Goal: Navigation & Orientation: Find specific page/section

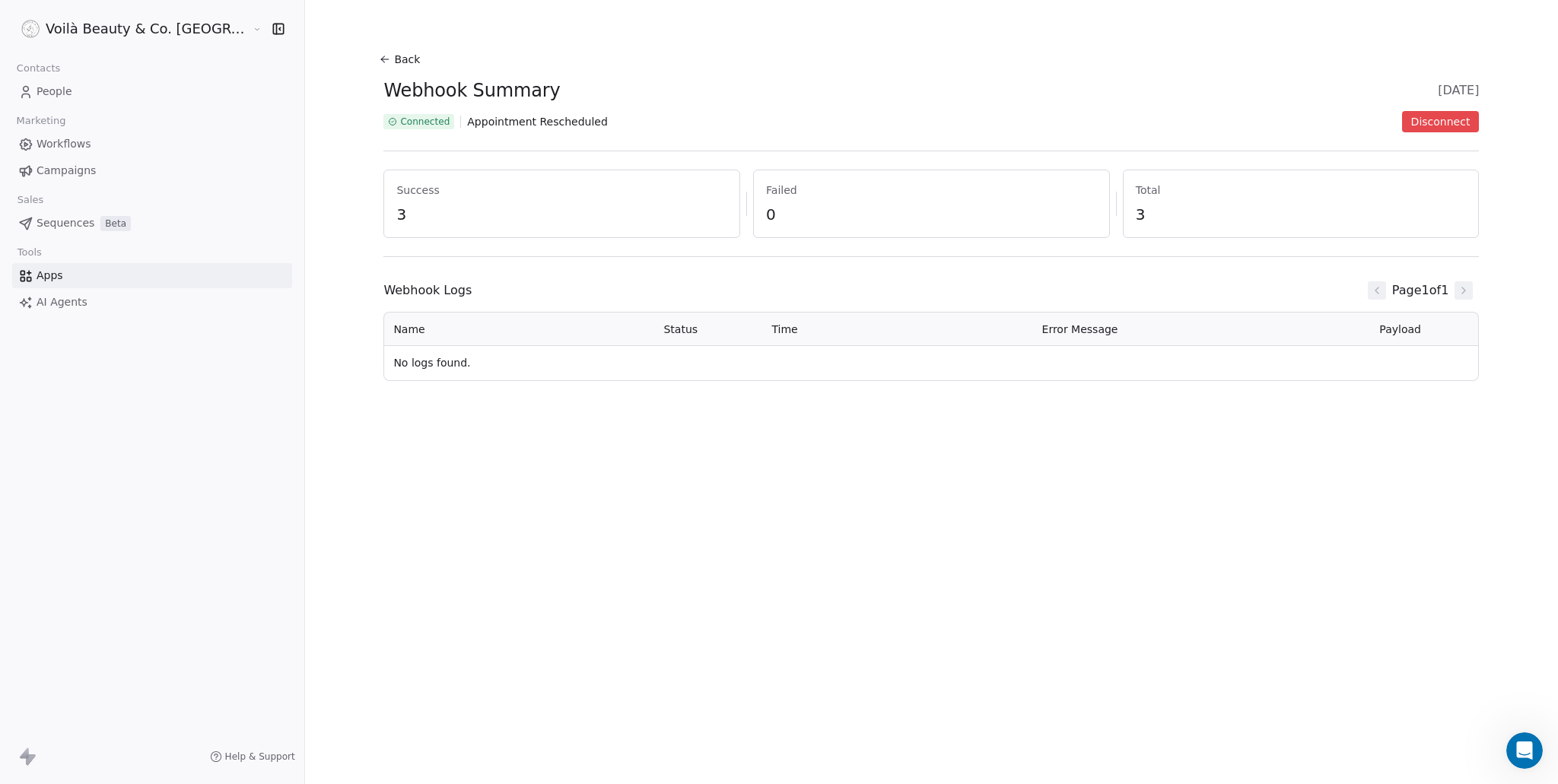
scroll to position [989, 0]
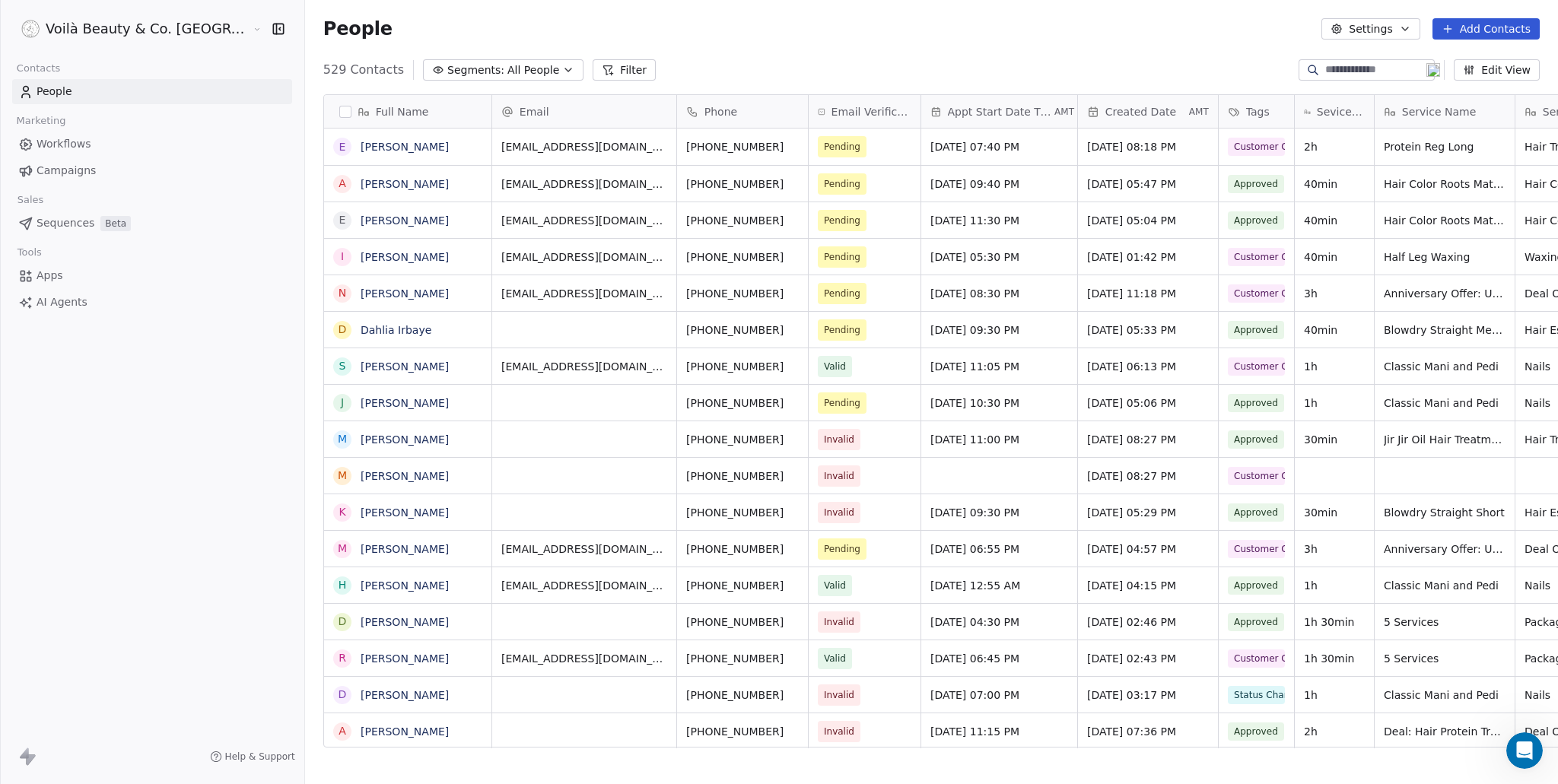
scroll to position [678, 1314]
click at [115, 30] on html "Voilà Beauty & Co. Lounge Contacts People Marketing Workflows Campaigns Sales S…" at bounding box center [779, 392] width 1558 height 784
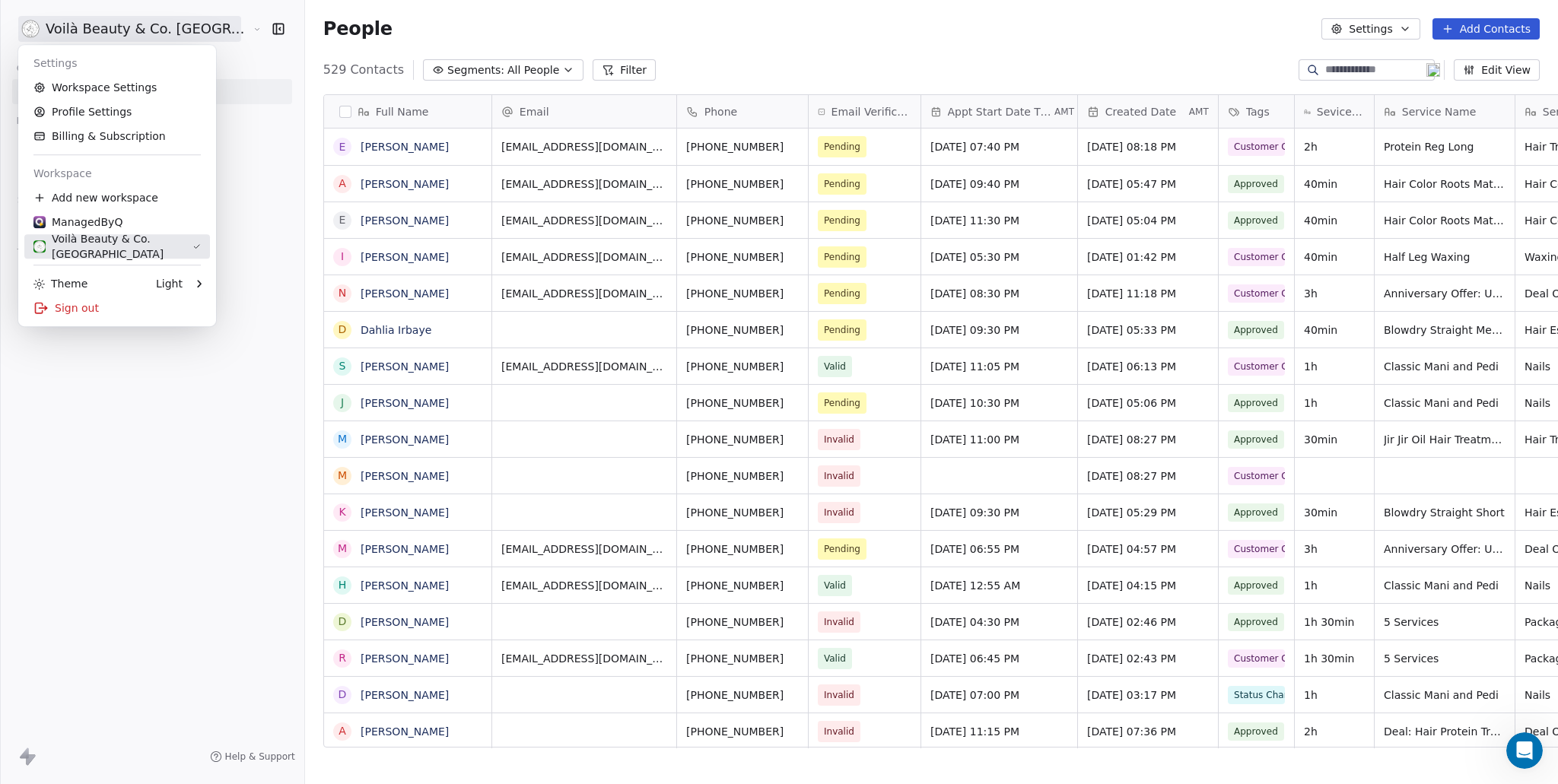
click at [67, 247] on div "Voilà Beauty & Co. Lounge" at bounding box center [113, 246] width 159 height 31
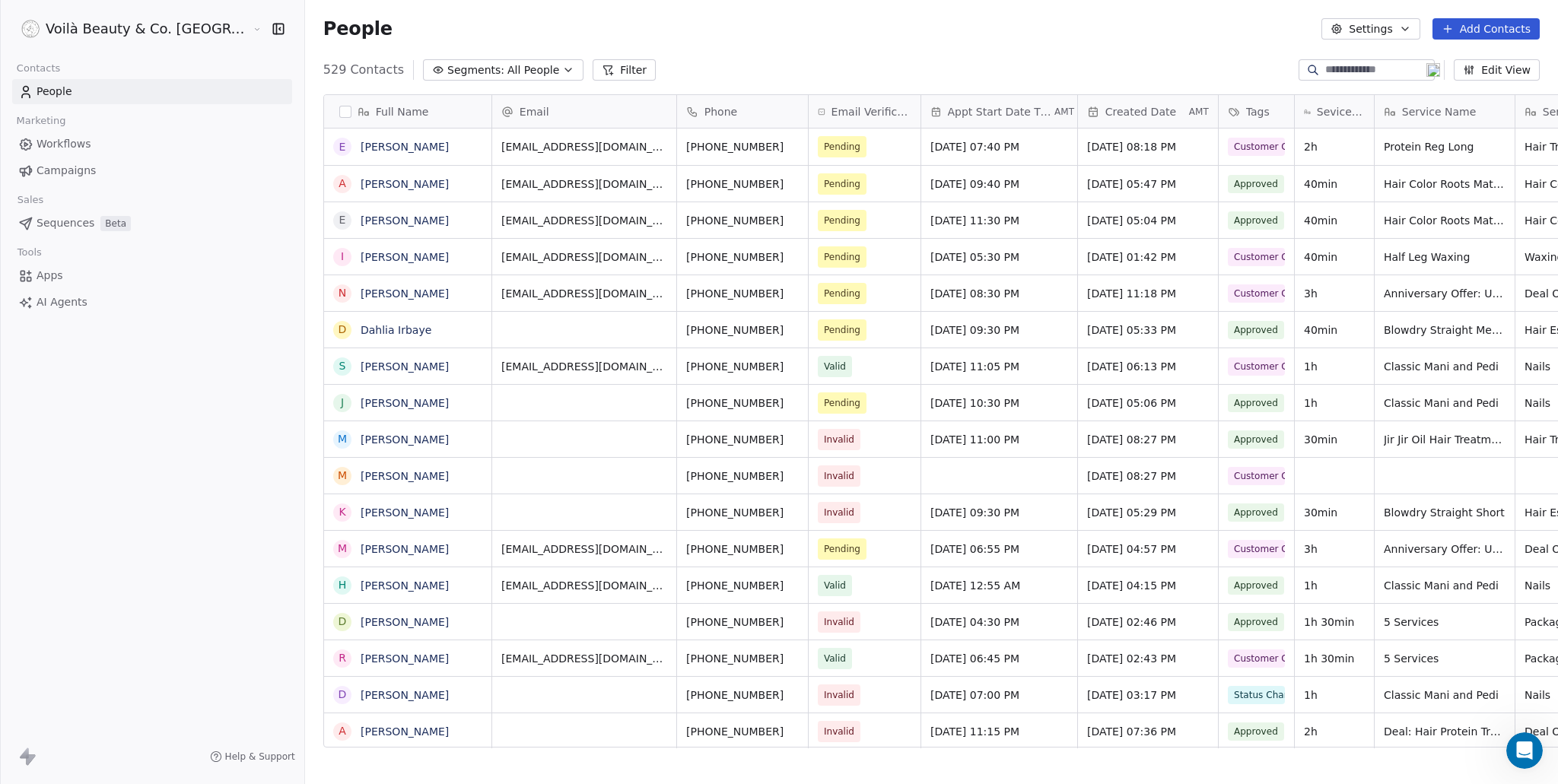
click at [106, 23] on html "Voilà Beauty & Co. Lounge Contacts People Marketing Workflows Campaigns Sales S…" at bounding box center [779, 392] width 1558 height 784
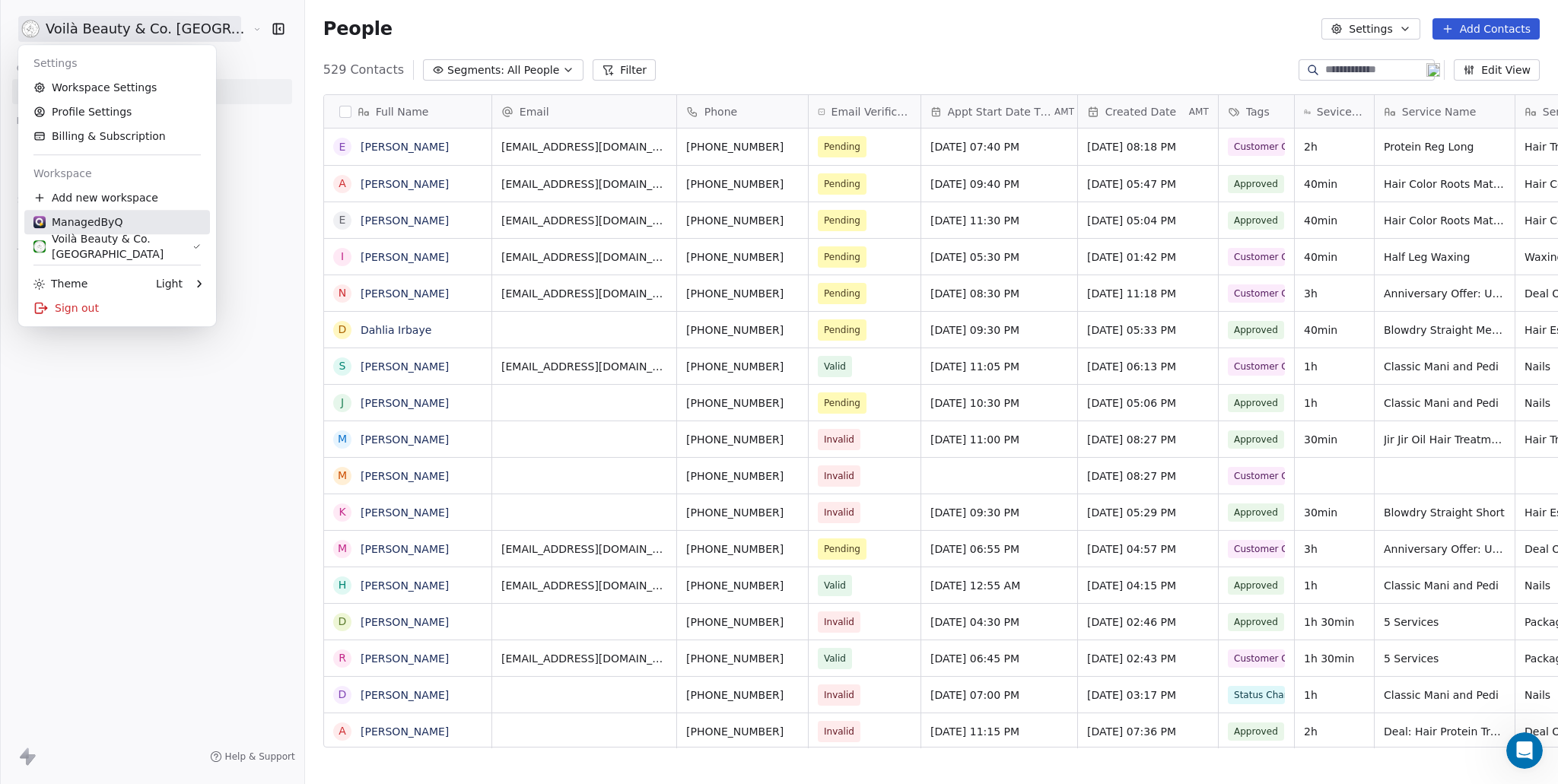
click at [90, 216] on div "ManagedByQ" at bounding box center [78, 221] width 89 height 15
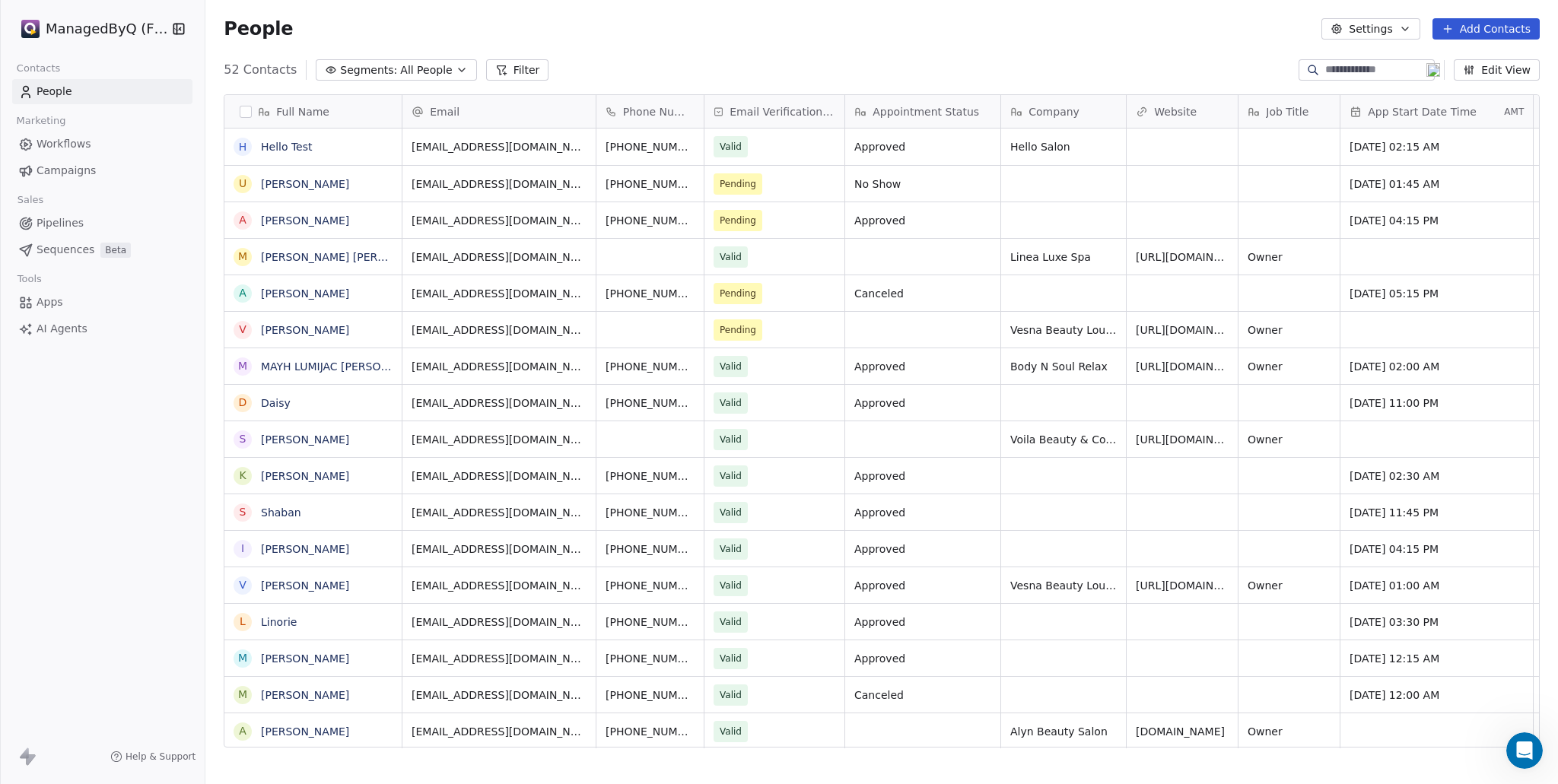
scroll to position [678, 1341]
click at [280, 141] on link "Hello Test" at bounding box center [287, 147] width 52 height 12
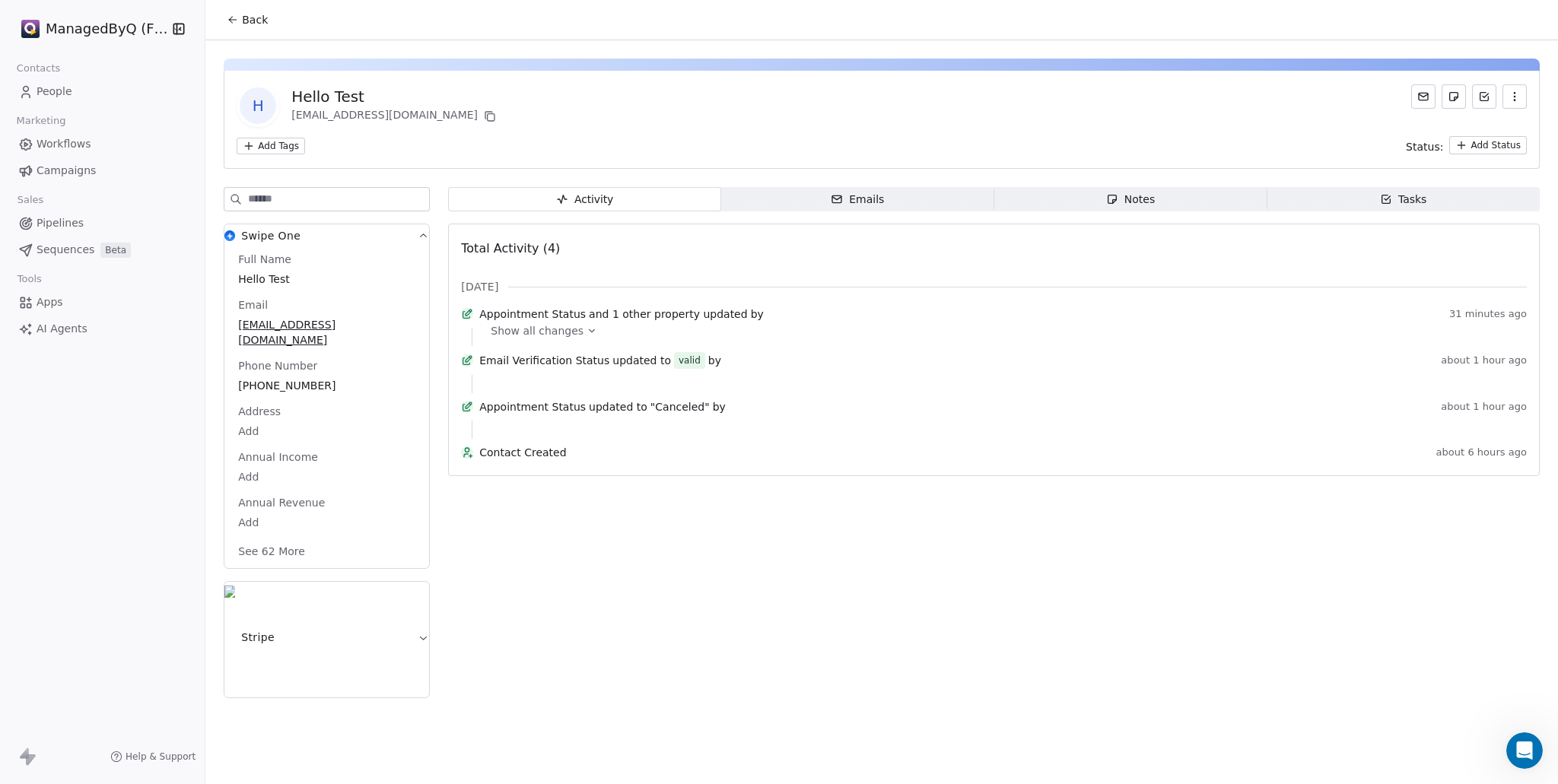
click at [587, 336] on icon at bounding box center [592, 330] width 11 height 11
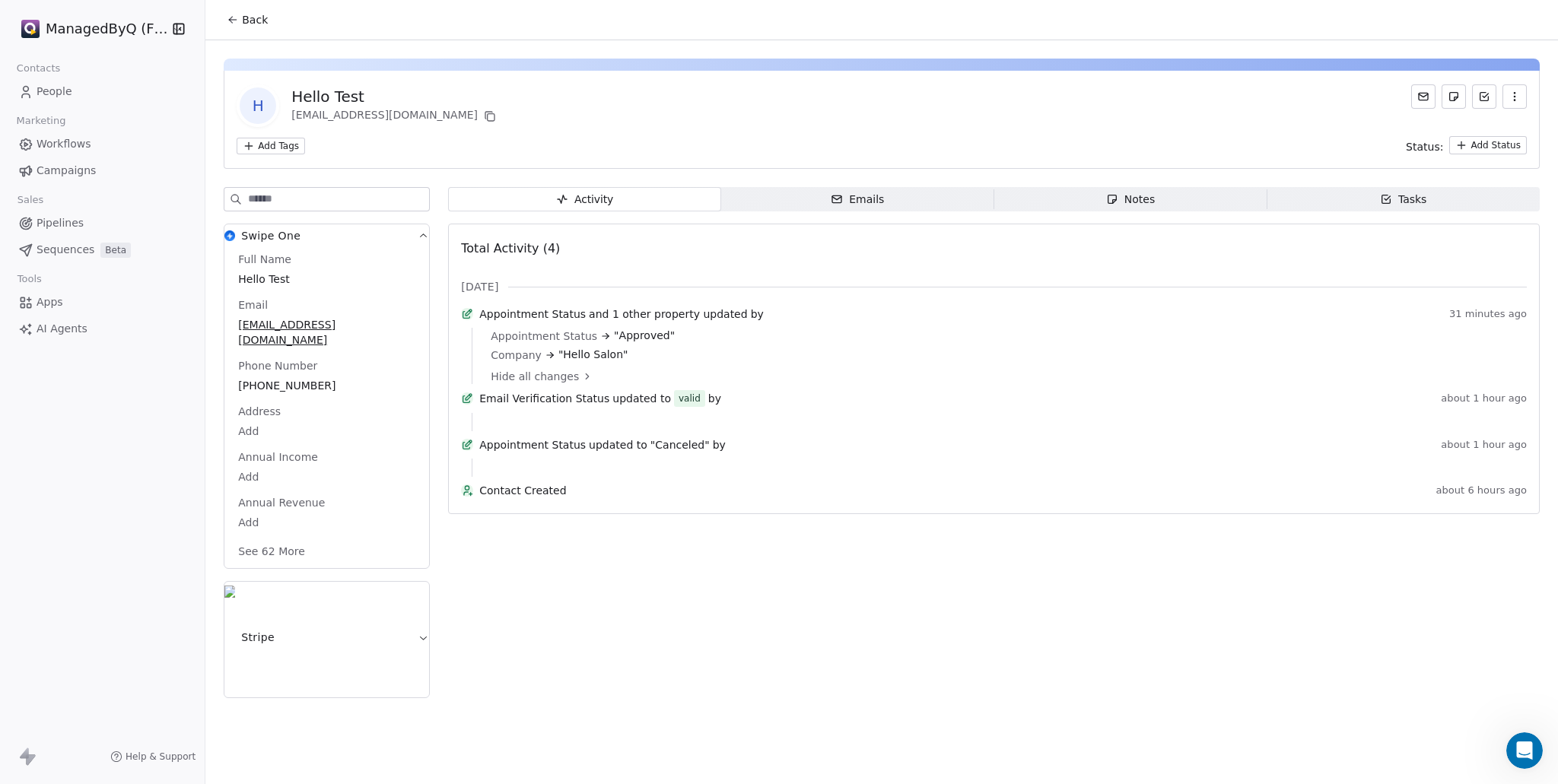
click at [51, 90] on span "People" at bounding box center [55, 91] width 36 height 16
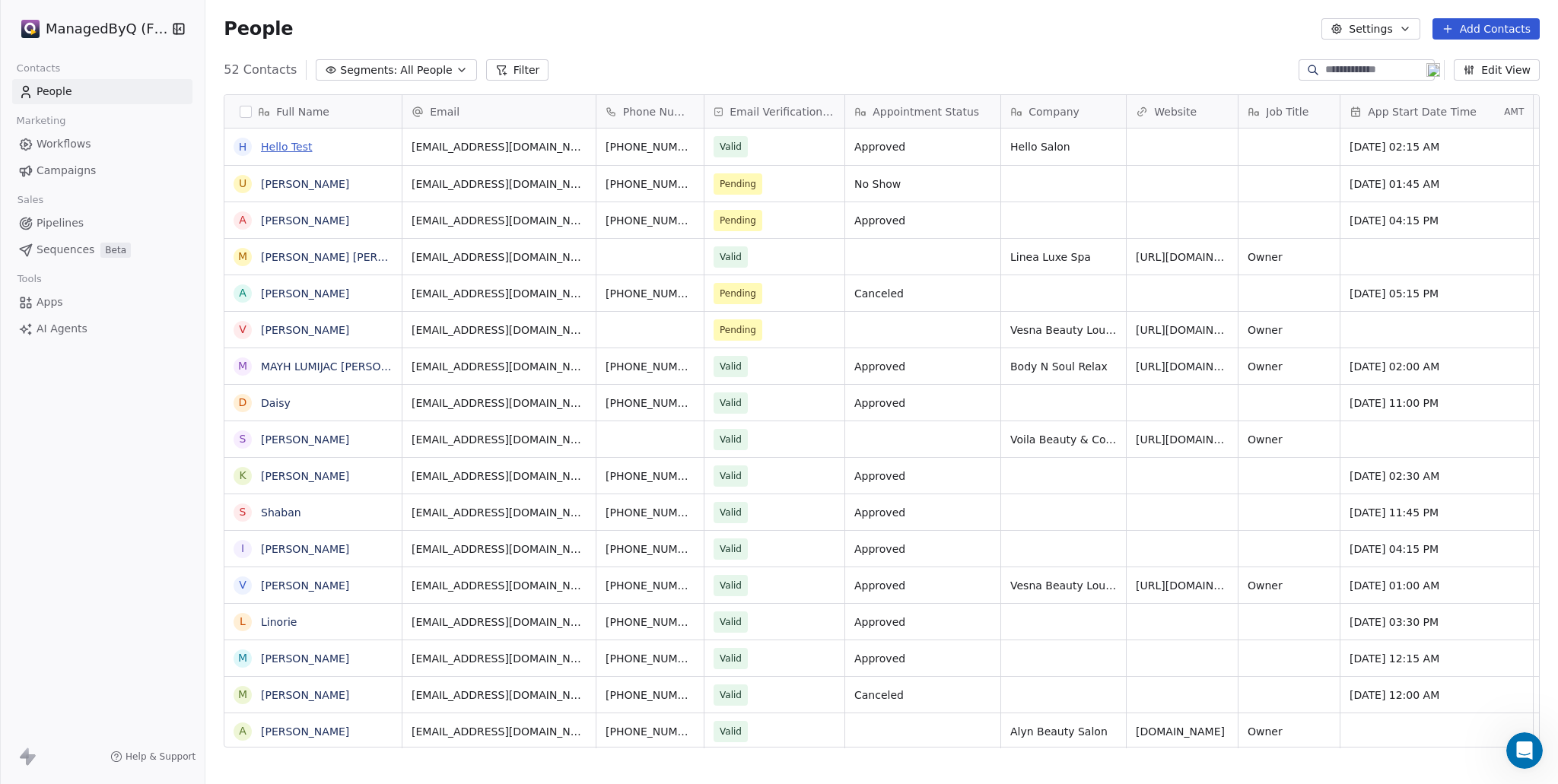
click at [272, 143] on link "Hello Test" at bounding box center [287, 147] width 52 height 12
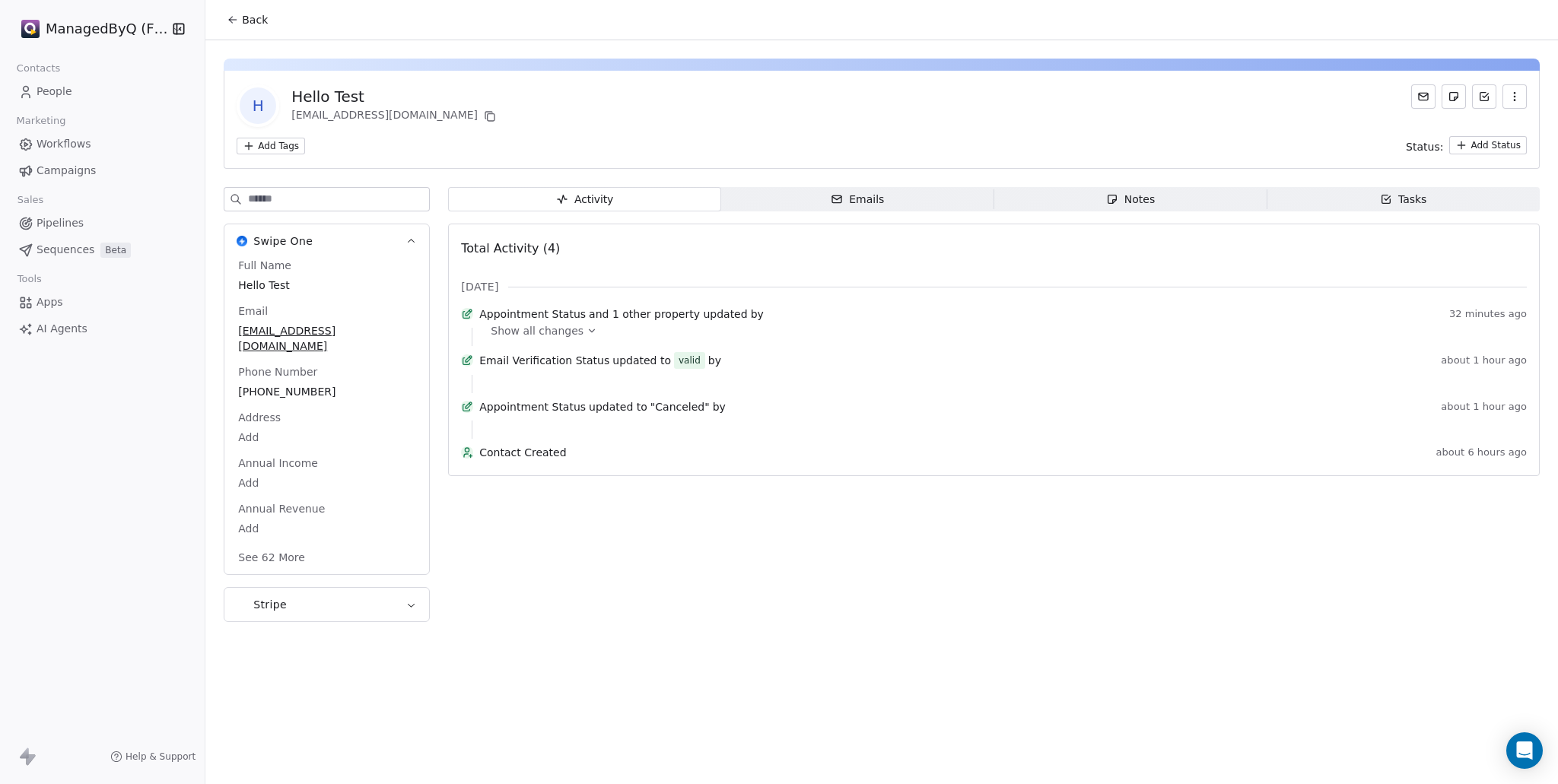
click at [55, 90] on span "People" at bounding box center [55, 91] width 36 height 16
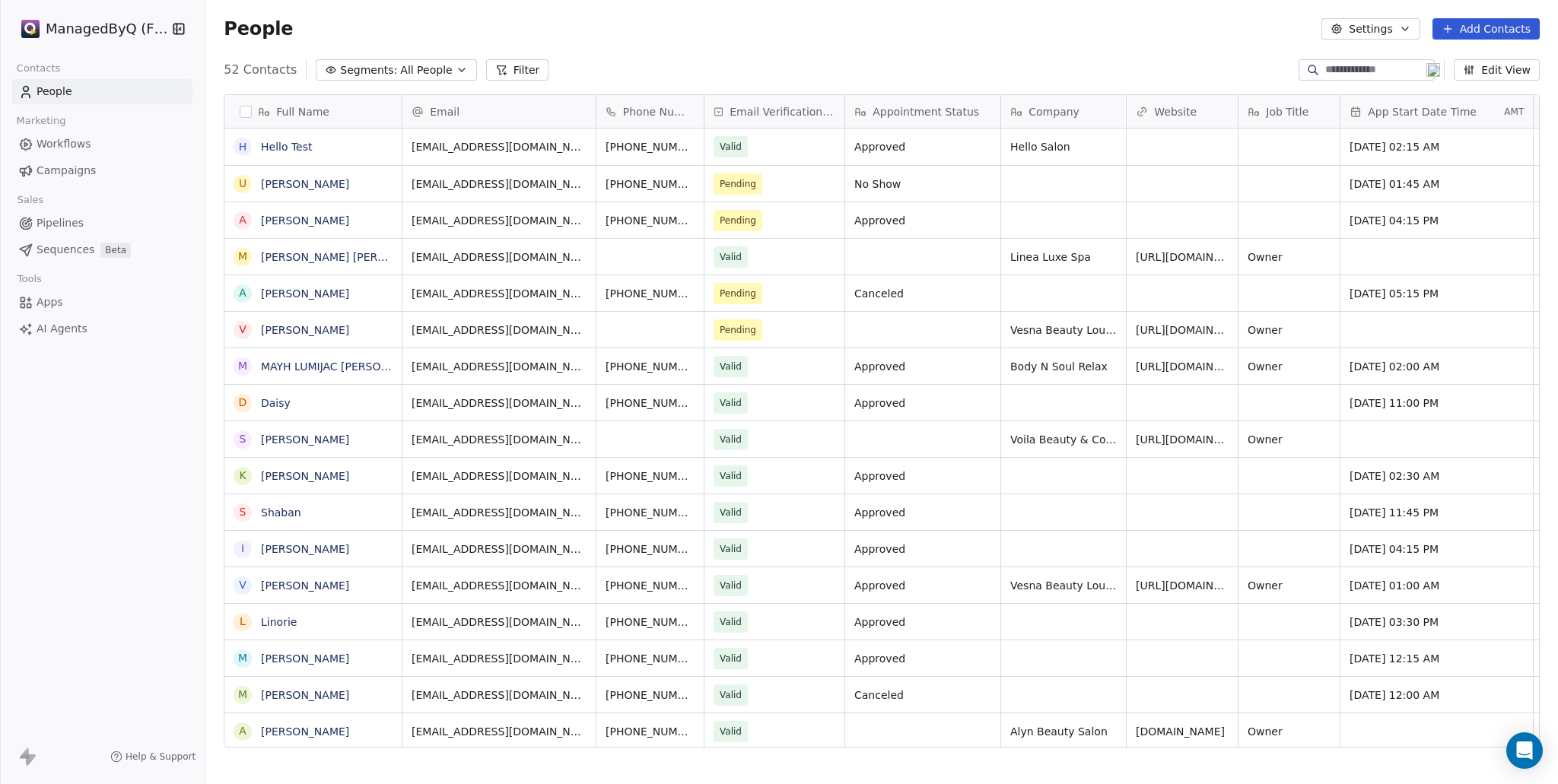
scroll to position [678, 1341]
click at [286, 144] on link "Hello Test" at bounding box center [287, 147] width 52 height 12
